Goal: Task Accomplishment & Management: Manage account settings

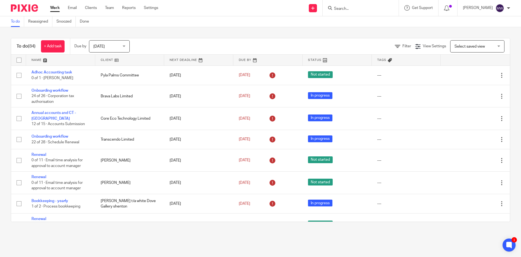
click at [383, 9] on input "Search" at bounding box center [358, 9] width 49 height 5
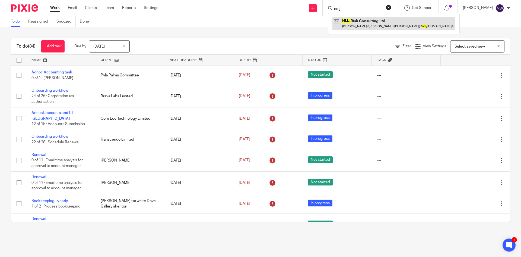
type input "nmj"
click at [361, 22] on link at bounding box center [394, 23] width 123 height 12
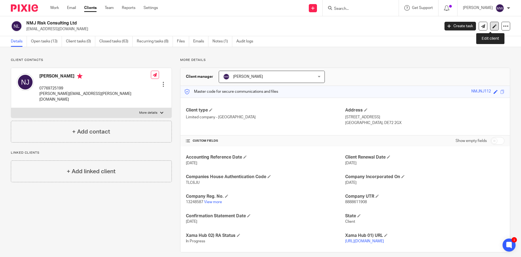
click at [493, 24] on icon at bounding box center [495, 26] width 4 height 4
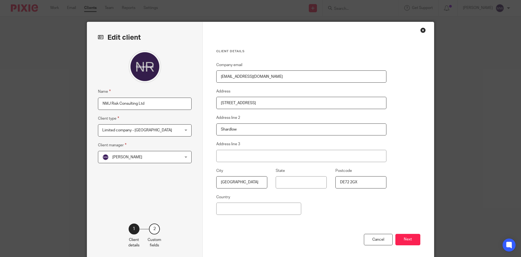
click at [402, 240] on button "Next" at bounding box center [408, 240] width 25 height 12
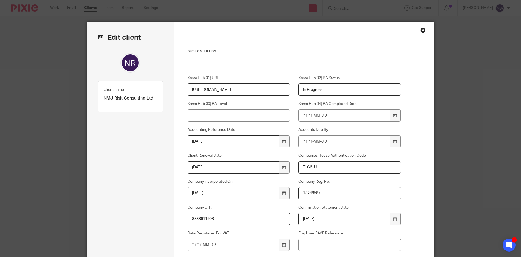
click at [421, 31] on div "Close this dialog window" at bounding box center [423, 29] width 5 height 5
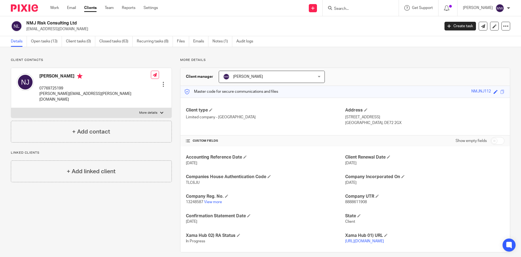
click at [161, 81] on div at bounding box center [163, 83] width 5 height 5
click at [143, 86] on link "Edit contact" at bounding box center [138, 88] width 52 height 8
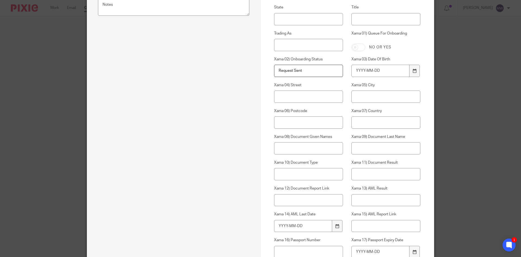
scroll to position [34, 0]
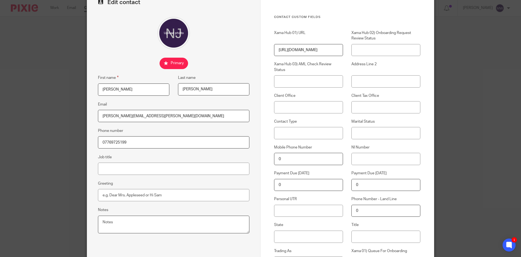
click at [150, 218] on textarea "Notes" at bounding box center [174, 224] width 152 height 18
click at [185, 221] on textarea "Personal code for Companies House:" at bounding box center [174, 224] width 152 height 18
paste textarea "XDL-6FR3-2223"
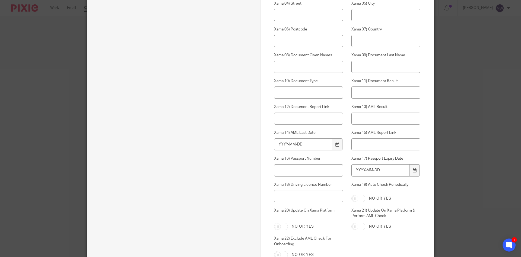
scroll to position [387, 0]
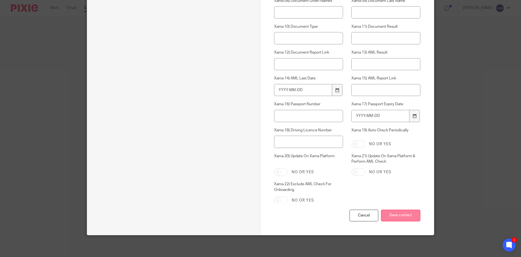
type textarea "Personal code for Companies House: XDL-6FR3-2223"
click at [388, 217] on input "Save contact" at bounding box center [400, 215] width 39 height 12
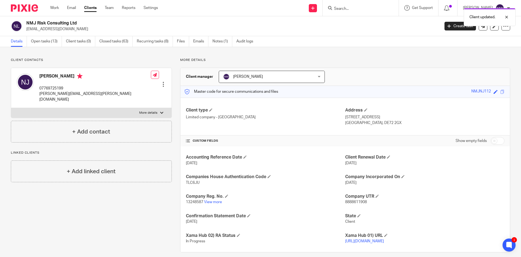
click at [161, 81] on div at bounding box center [163, 83] width 5 height 5
click at [134, 86] on link "Edit contact" at bounding box center [138, 88] width 52 height 8
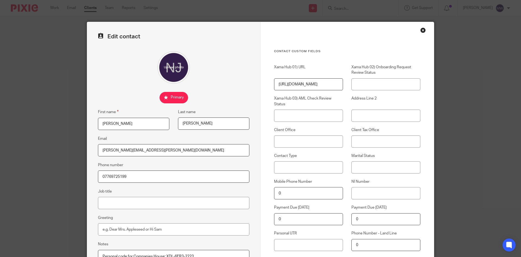
scroll to position [54, 0]
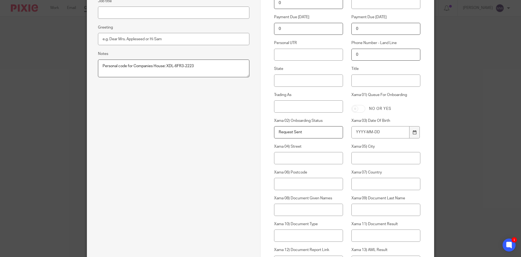
scroll to position [387, 0]
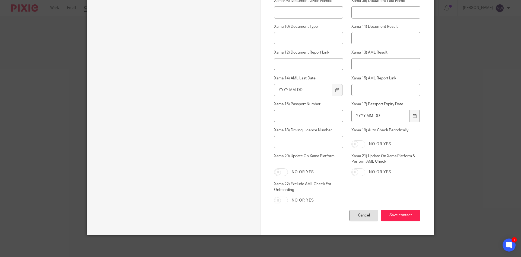
click at [359, 219] on div "Cancel" at bounding box center [364, 215] width 29 height 12
